Goal: Check status: Check status

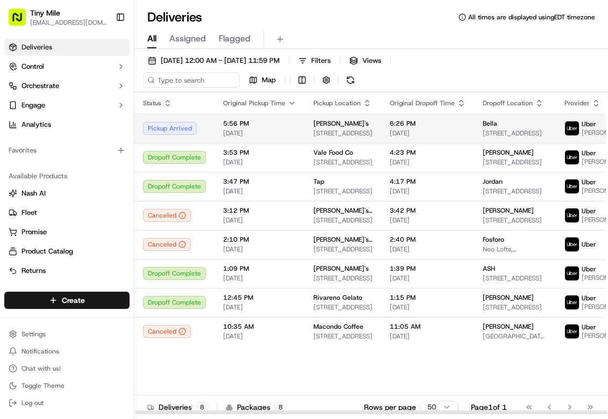
click at [367, 132] on span "1250 S Miami Ave #4, Miami, FL 33130, USA" at bounding box center [343, 133] width 59 height 9
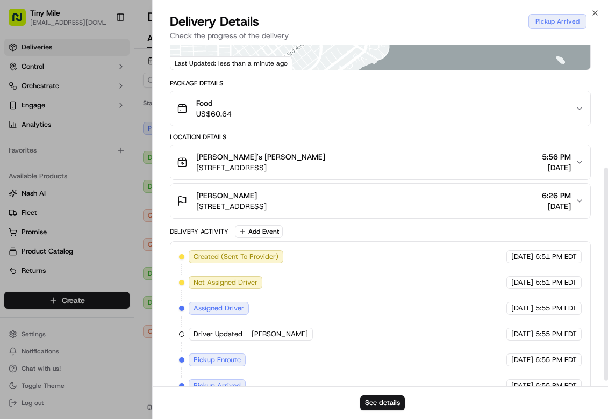
scroll to position [205, 0]
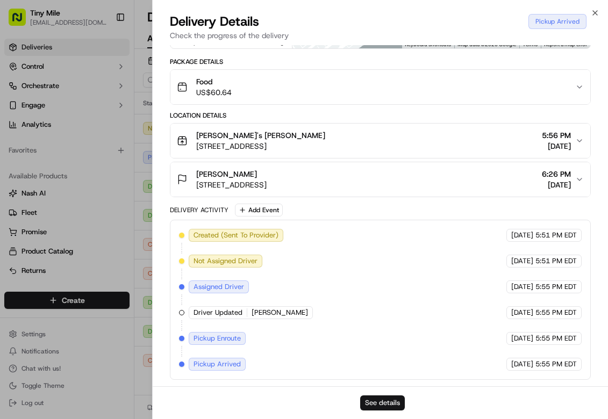
click at [378, 402] on button "See details" at bounding box center [382, 403] width 45 height 15
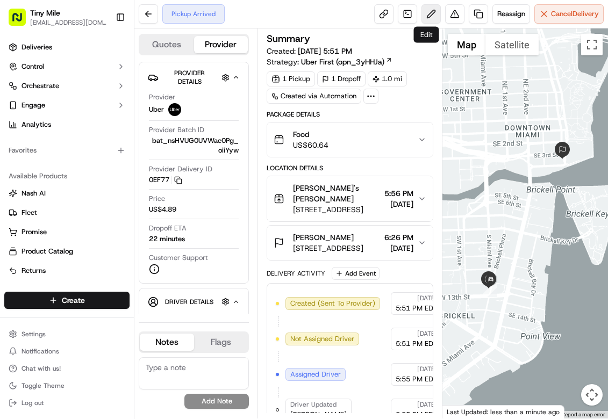
click at [423, 11] on button at bounding box center [431, 13] width 19 height 19
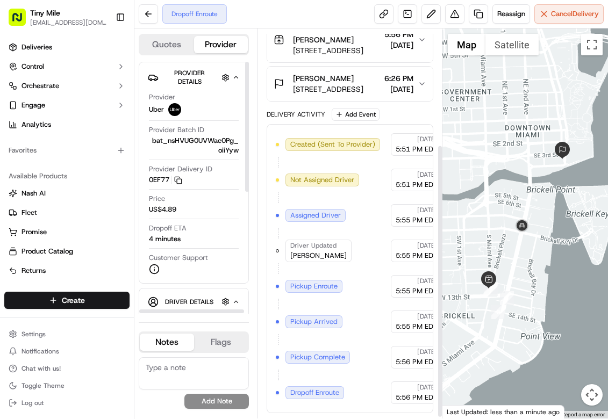
scroll to position [166, 0]
click at [144, 9] on button at bounding box center [148, 13] width 19 height 19
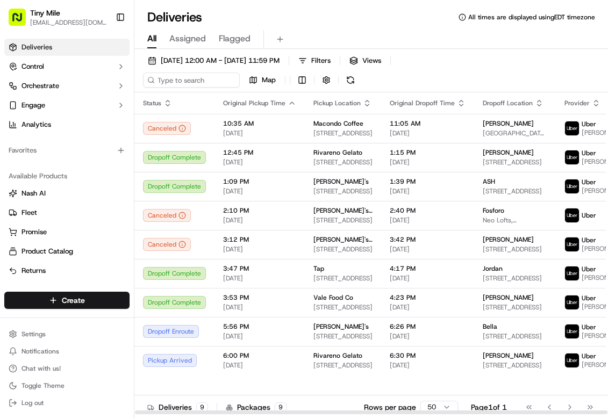
click at [288, 104] on icon "button" at bounding box center [292, 103] width 9 height 9
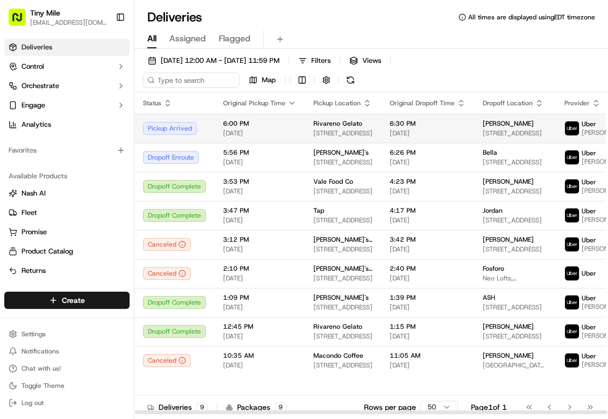
click at [466, 130] on td "6:30 PM 09/20/2025" at bounding box center [427, 128] width 93 height 29
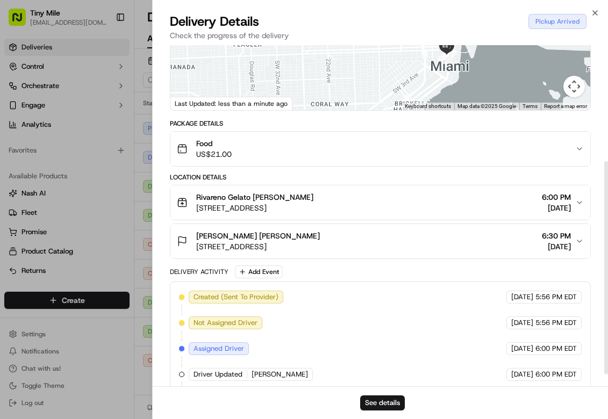
scroll to position [205, 0]
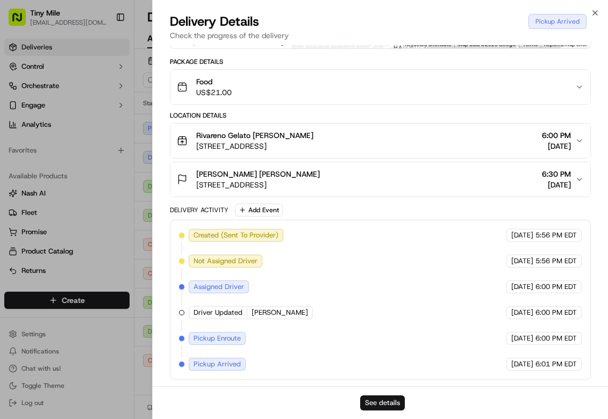
click at [394, 404] on button "See details" at bounding box center [382, 403] width 45 height 15
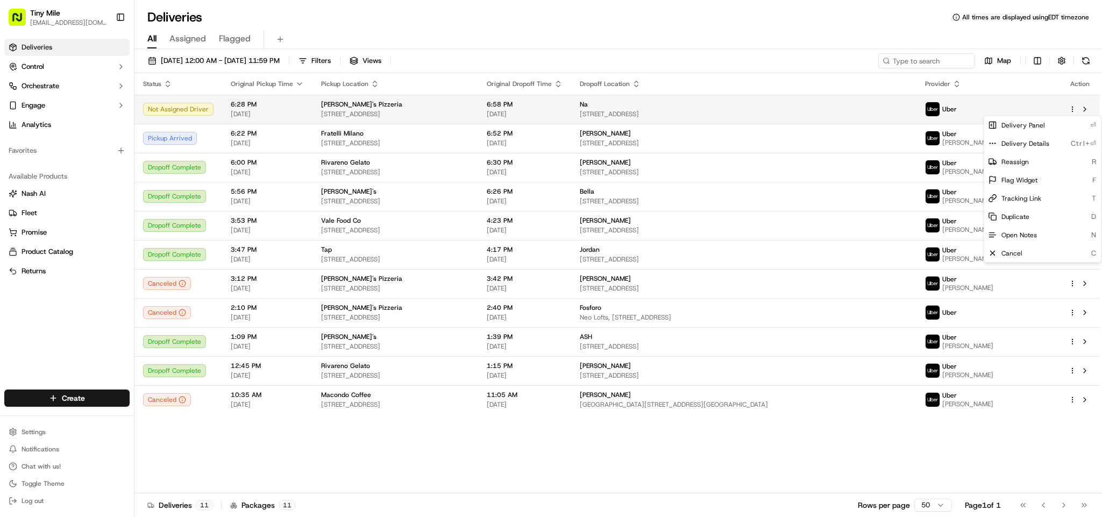
click at [608, 110] on html "Tiny Mile veelugtu@gmail.com Toggle Sidebar Deliveries Control Orchestrate Enga…" at bounding box center [551, 258] width 1102 height 517
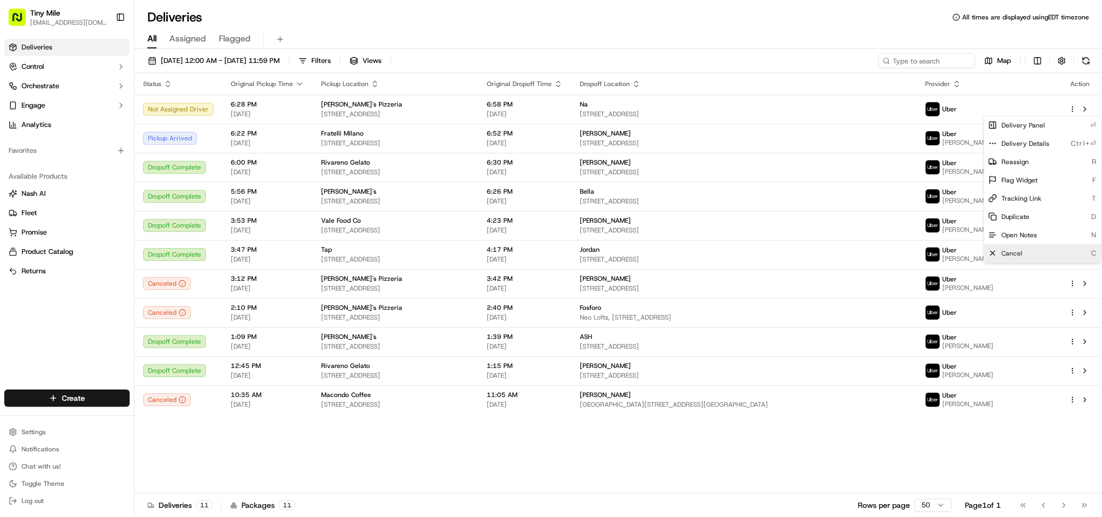
click at [608, 252] on div "Cancel C" at bounding box center [1042, 253] width 117 height 18
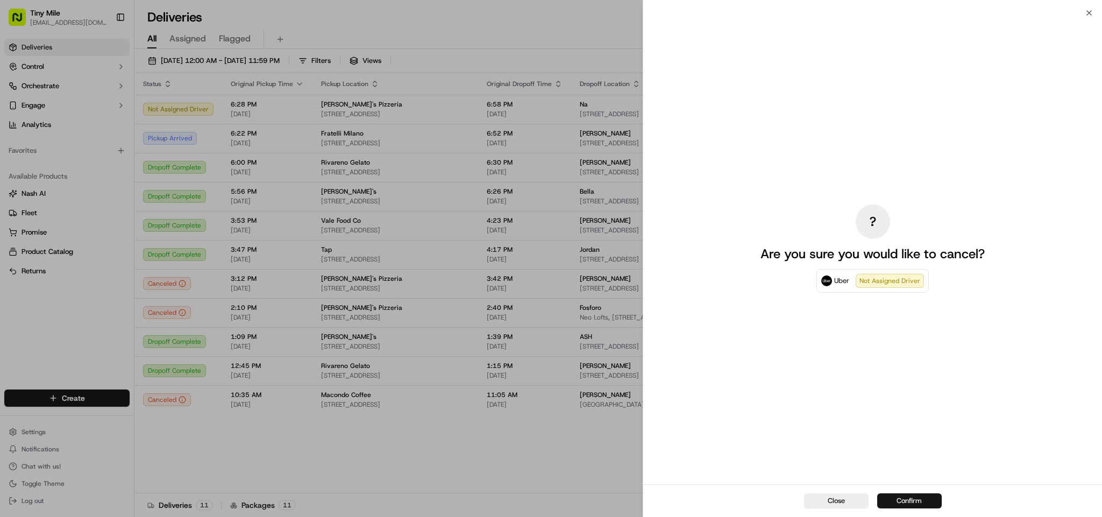
click at [608, 419] on button "Confirm" at bounding box center [909, 500] width 65 height 15
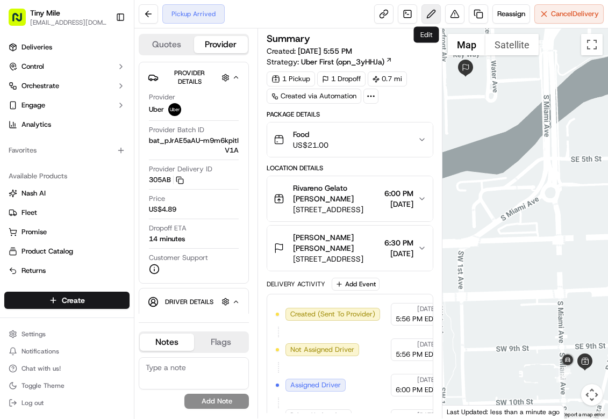
click at [422, 13] on button at bounding box center [431, 13] width 19 height 19
